Goal: Transaction & Acquisition: Subscribe to service/newsletter

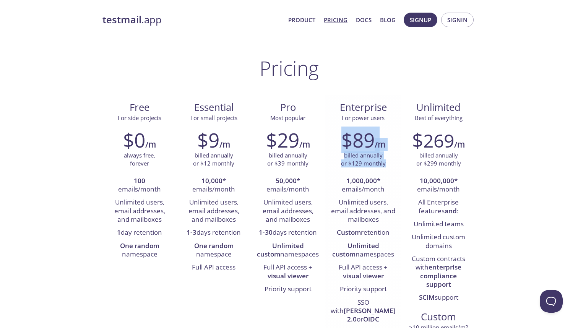
drag, startPoint x: 344, startPoint y: 137, endPoint x: 390, endPoint y: 162, distance: 52.3
click at [390, 162] on div "$89 /m billed annually or $129 monthly 1,000,000 * emails/month Unlimited users…" at bounding box center [363, 246] width 76 height 247
click at [390, 162] on div "billed annually or $129 monthly" at bounding box center [362, 159] width 65 height 16
click at [424, 19] on span "Signup" at bounding box center [420, 20] width 21 height 10
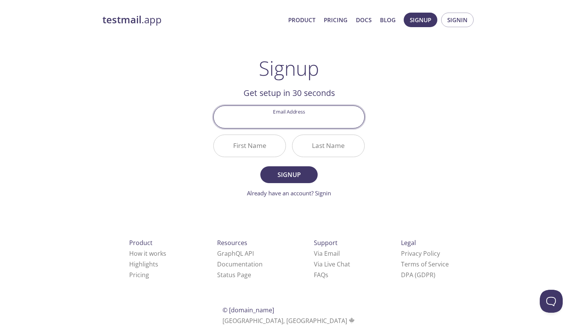
click at [427, 83] on div "testmail .app Product Pricing Docs Blog Signup Signin Signup Get setup in 30 se…" at bounding box center [288, 183] width 391 height 351
type input "felipero25@gmail.com"
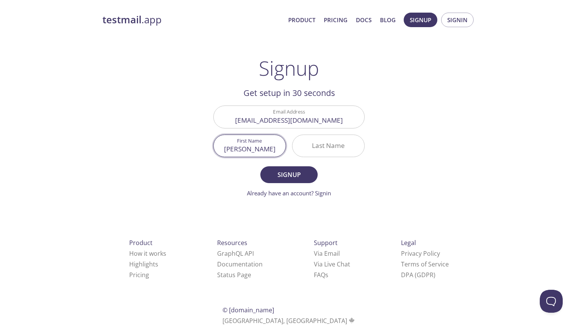
type input "Felipe"
type input "Roa"
click at [289, 175] on span "Signup" at bounding box center [289, 174] width 40 height 11
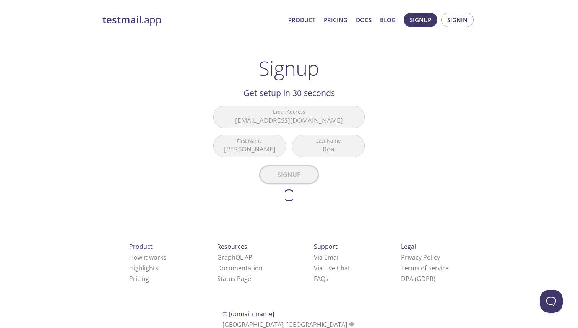
click at [289, 175] on form "Email Address felipero25@gmail.com First Name Felipe Last Name Roa Signup Alrea…" at bounding box center [288, 153] width 151 height 96
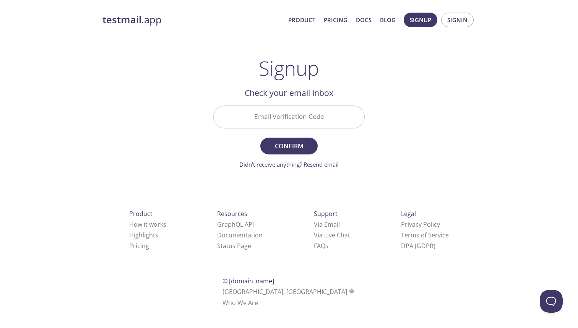
click at [301, 119] on input "Email Verification Code" at bounding box center [289, 117] width 151 height 22
paste input "9P1E554"
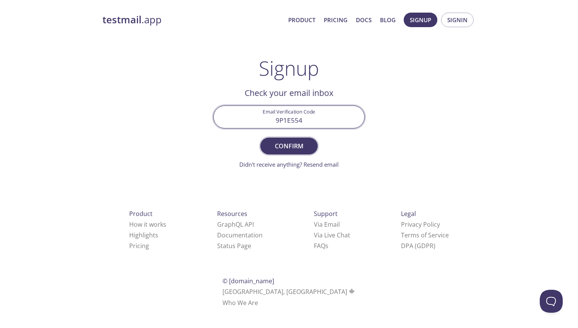
type input "9P1E554"
click at [304, 144] on span "Confirm" at bounding box center [289, 146] width 40 height 11
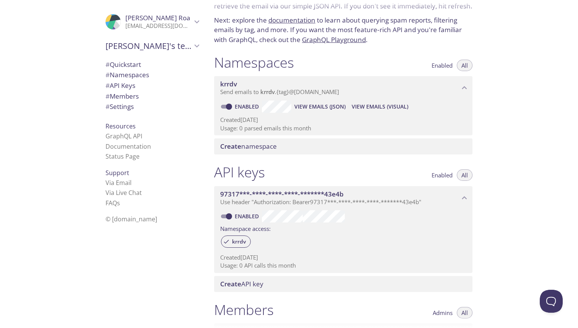
scroll to position [42, 0]
click at [134, 102] on span "# Settings" at bounding box center [119, 106] width 28 height 9
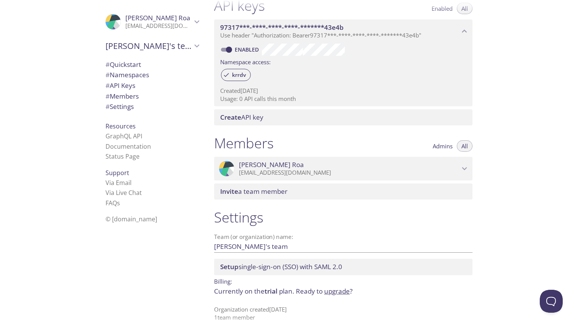
scroll to position [209, 0]
click at [135, 133] on link "GraphQL API" at bounding box center [123, 136] width 37 height 8
click at [137, 89] on span "# API Keys" at bounding box center [151, 86] width 93 height 10
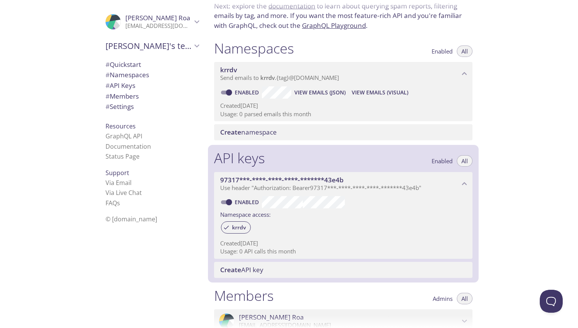
scroll to position [34, 0]
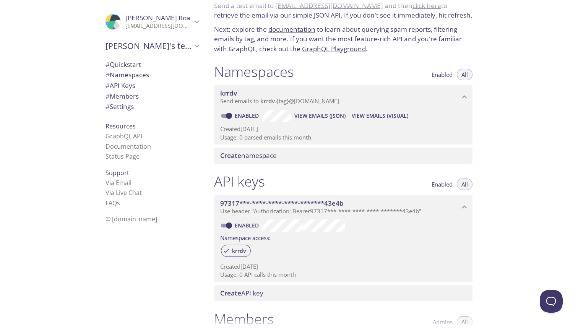
click at [263, 100] on span "krrdv" at bounding box center [267, 101] width 15 height 8
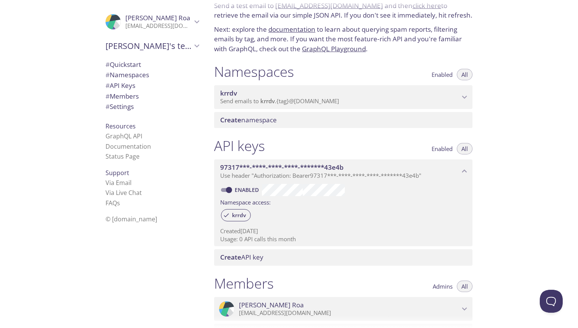
click at [263, 100] on span "krrdv" at bounding box center [267, 101] width 15 height 8
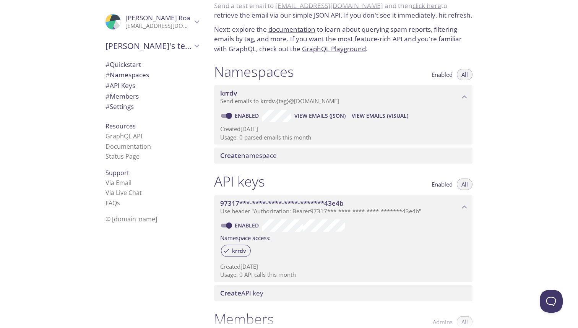
scroll to position [19, 0]
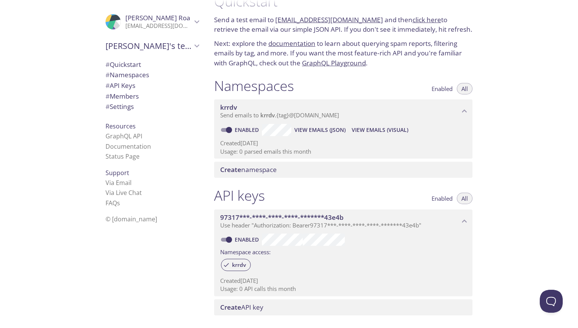
click at [147, 105] on span "# Settings" at bounding box center [151, 107] width 93 height 10
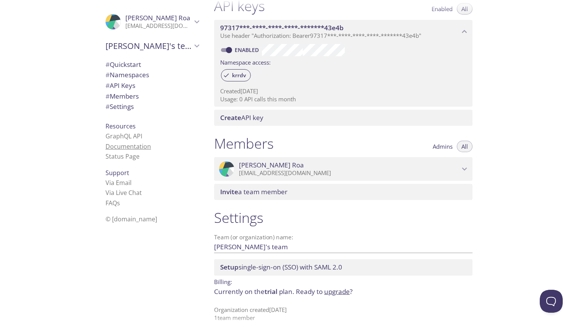
click at [143, 144] on link "Documentation" at bounding box center [127, 146] width 45 height 8
